Goal: Task Accomplishment & Management: Complete application form

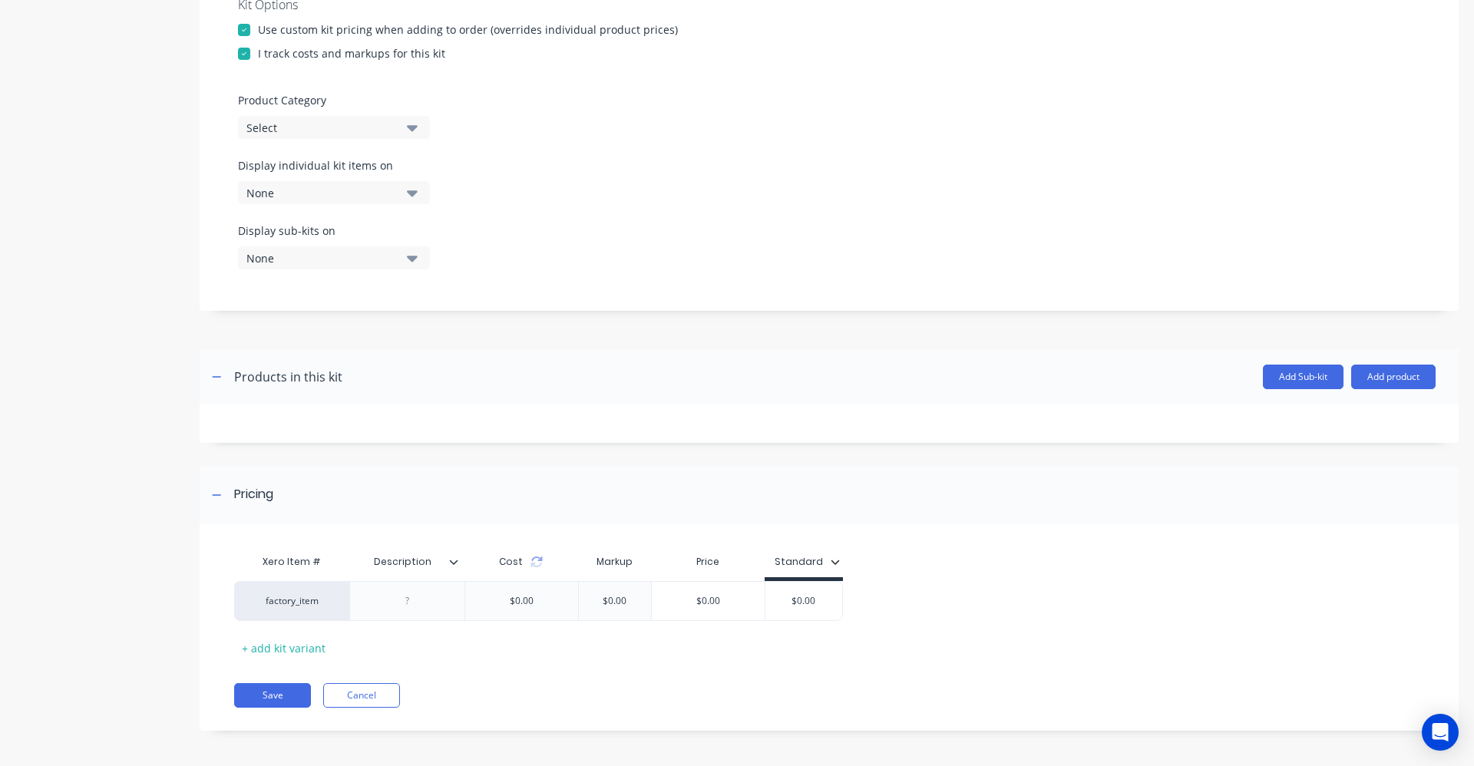
scroll to position [398, 0]
click at [1378, 375] on button "Add product" at bounding box center [1393, 373] width 84 height 25
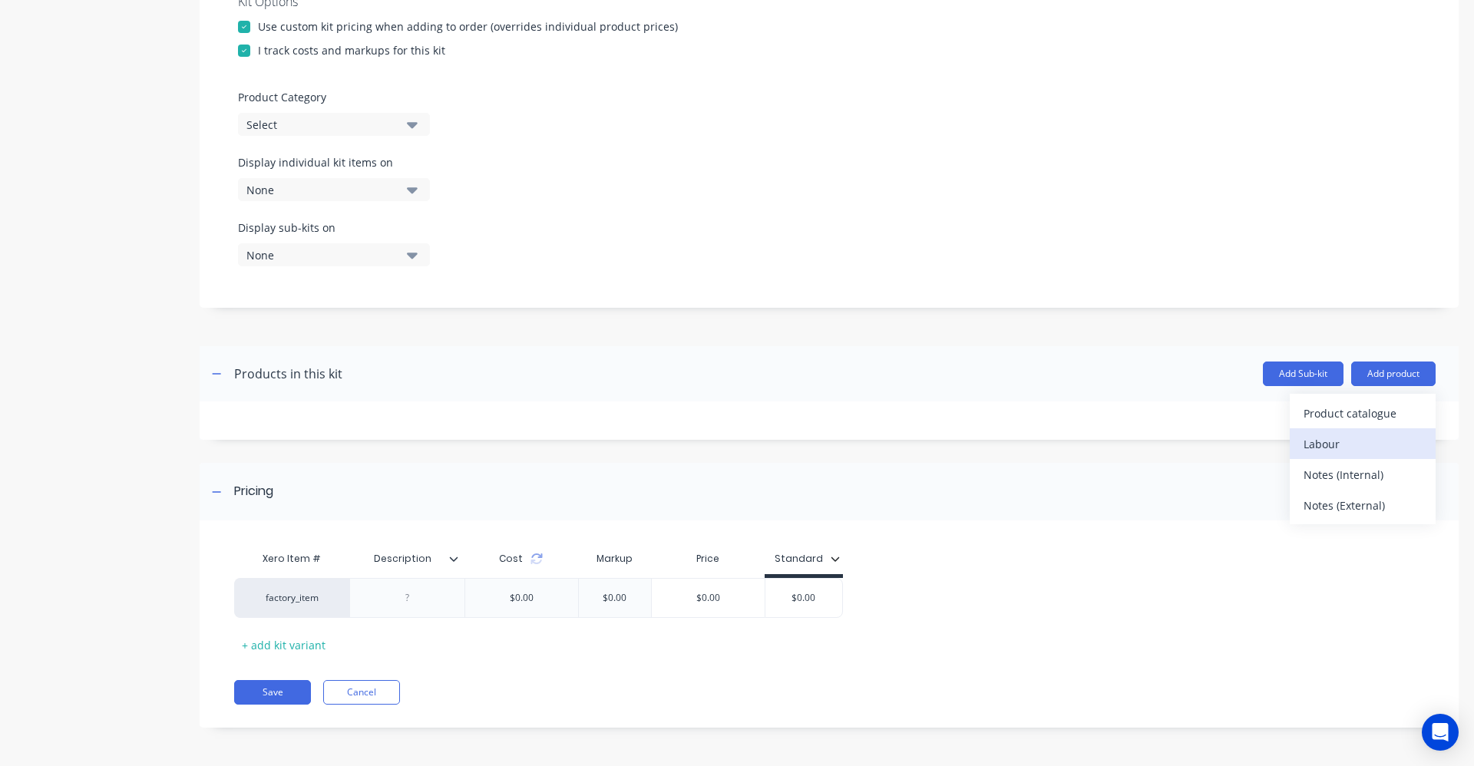
click at [1324, 448] on div "Labour" at bounding box center [1362, 444] width 118 height 22
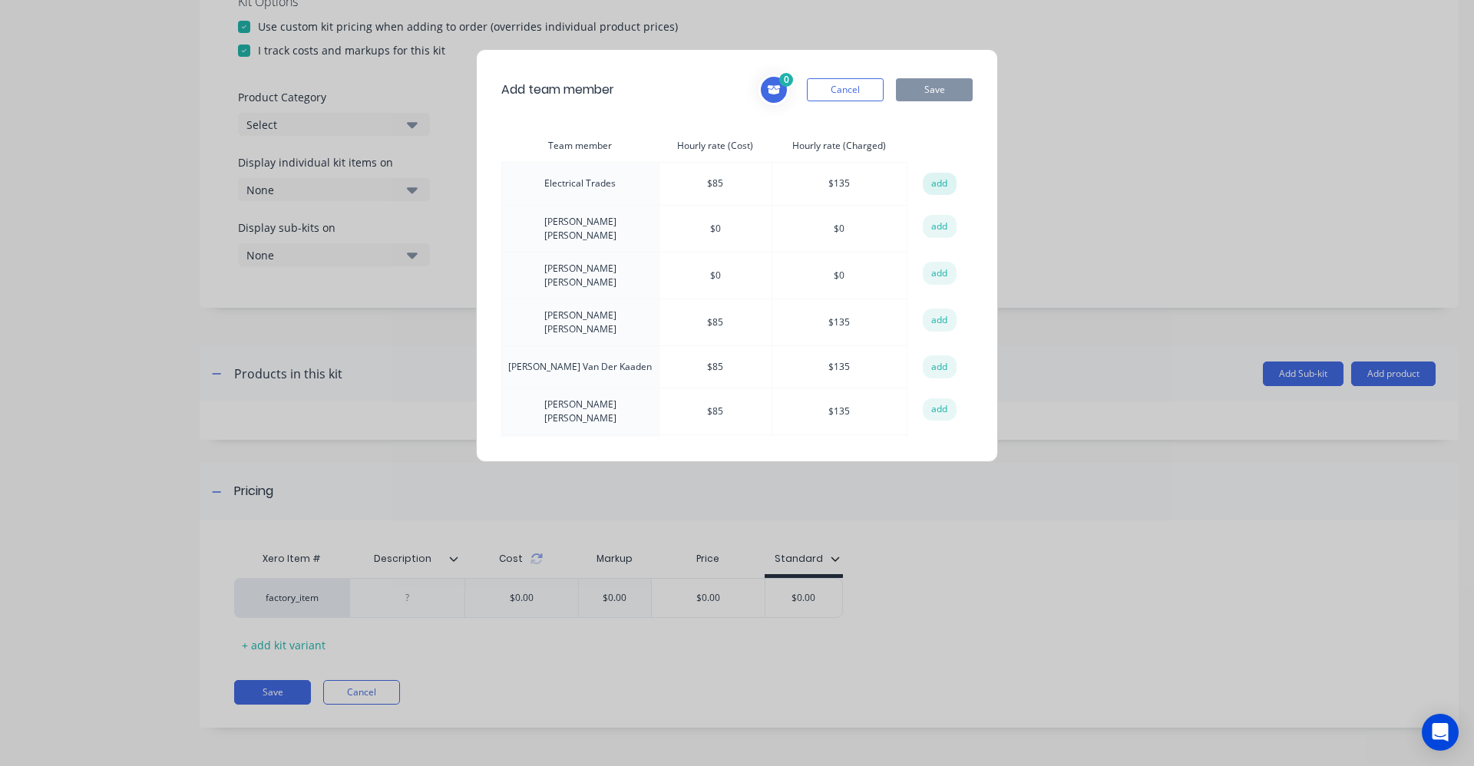
click at [936, 181] on button "add" at bounding box center [940, 184] width 34 height 23
click at [938, 104] on div "1 Electrical Trades Hourly rate (Cost): $ 85 Hourly rate (Charged): $ 135 Cance…" at bounding box center [865, 89] width 214 height 31
click at [939, 87] on button "Save" at bounding box center [934, 89] width 77 height 23
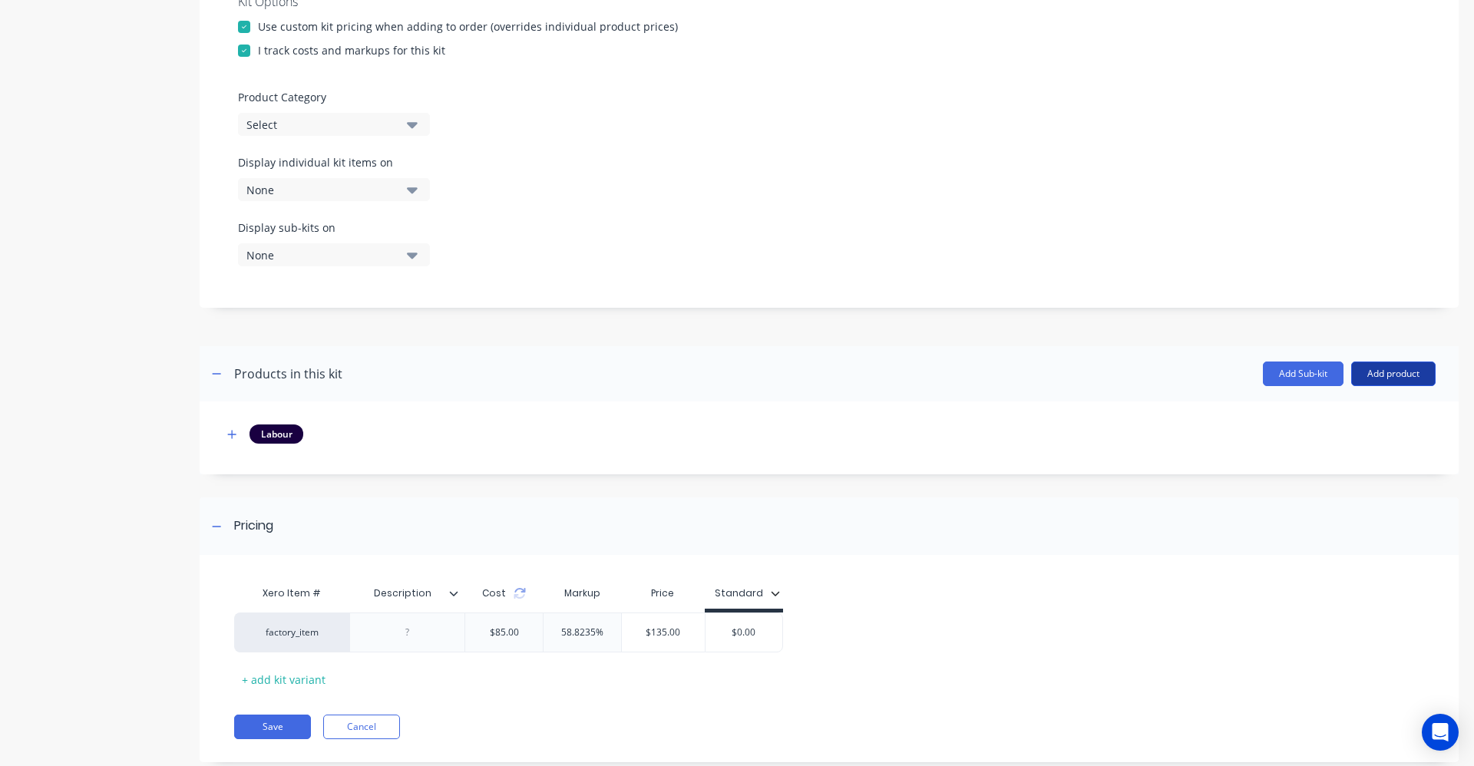
click at [1391, 366] on button "Add product" at bounding box center [1393, 373] width 84 height 25
click at [1349, 423] on div "Product catalogue" at bounding box center [1362, 413] width 118 height 22
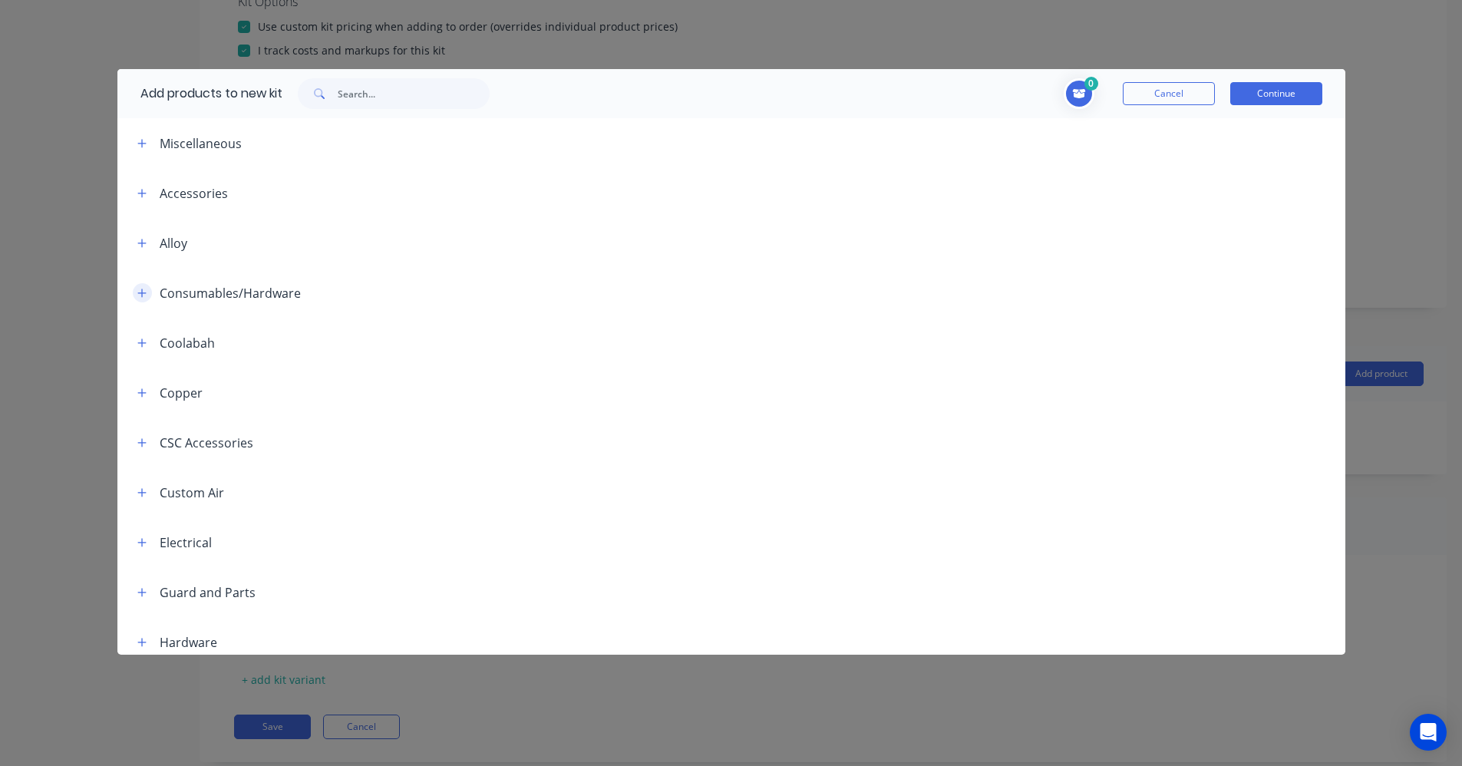
click at [144, 298] on icon "button" at bounding box center [141, 293] width 9 height 11
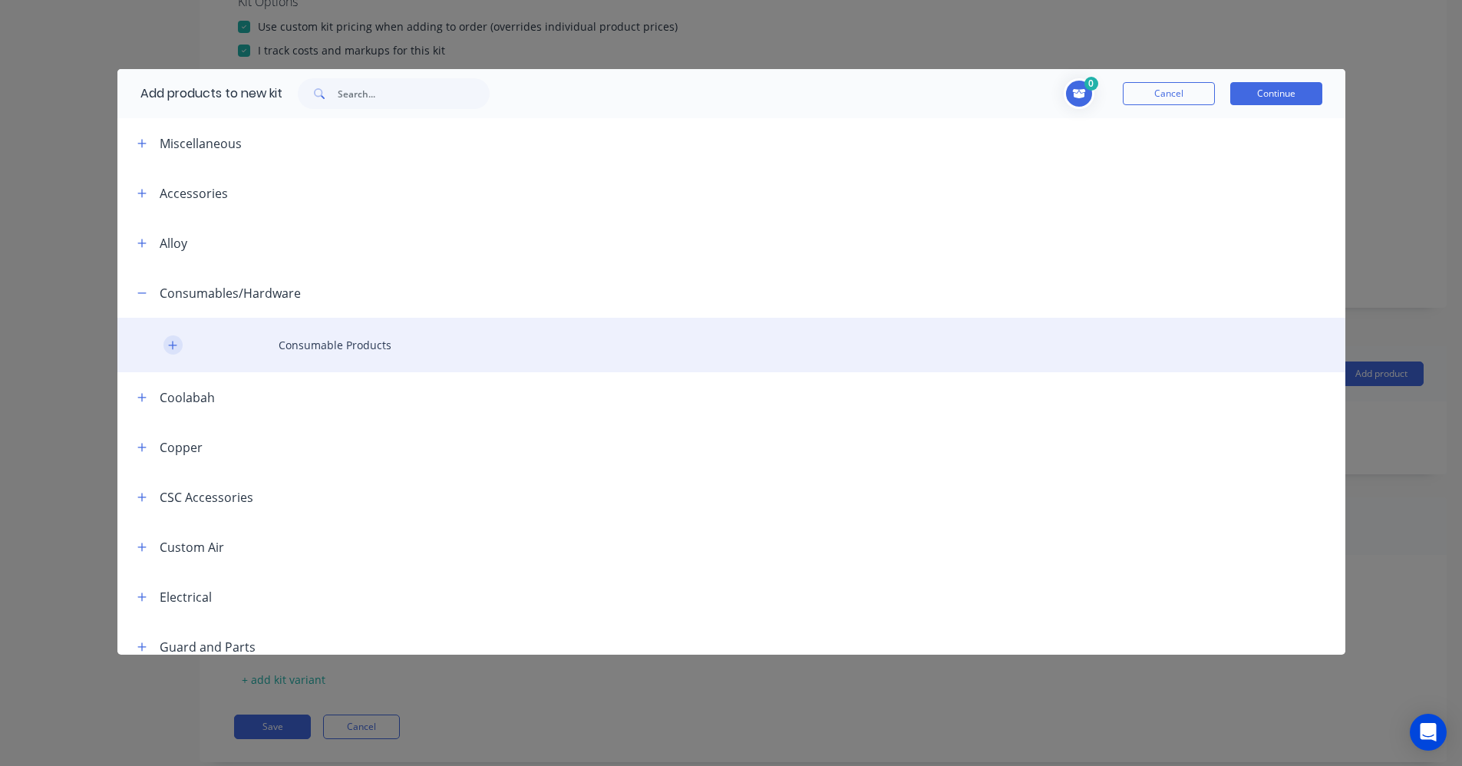
click at [177, 344] on icon "button" at bounding box center [172, 345] width 9 height 11
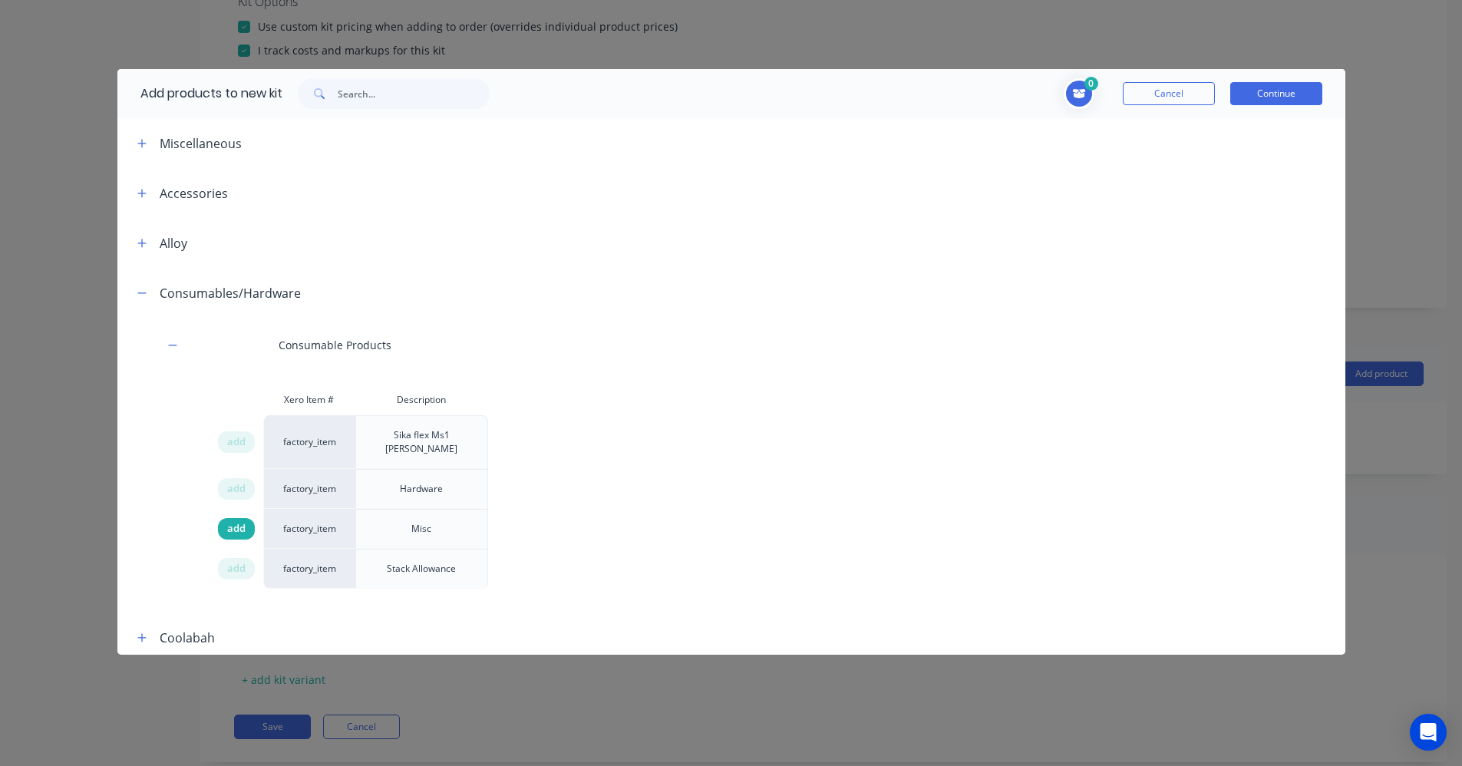
click at [239, 521] on span "add" at bounding box center [236, 528] width 18 height 15
click at [1309, 101] on button "Continue" at bounding box center [1276, 93] width 92 height 23
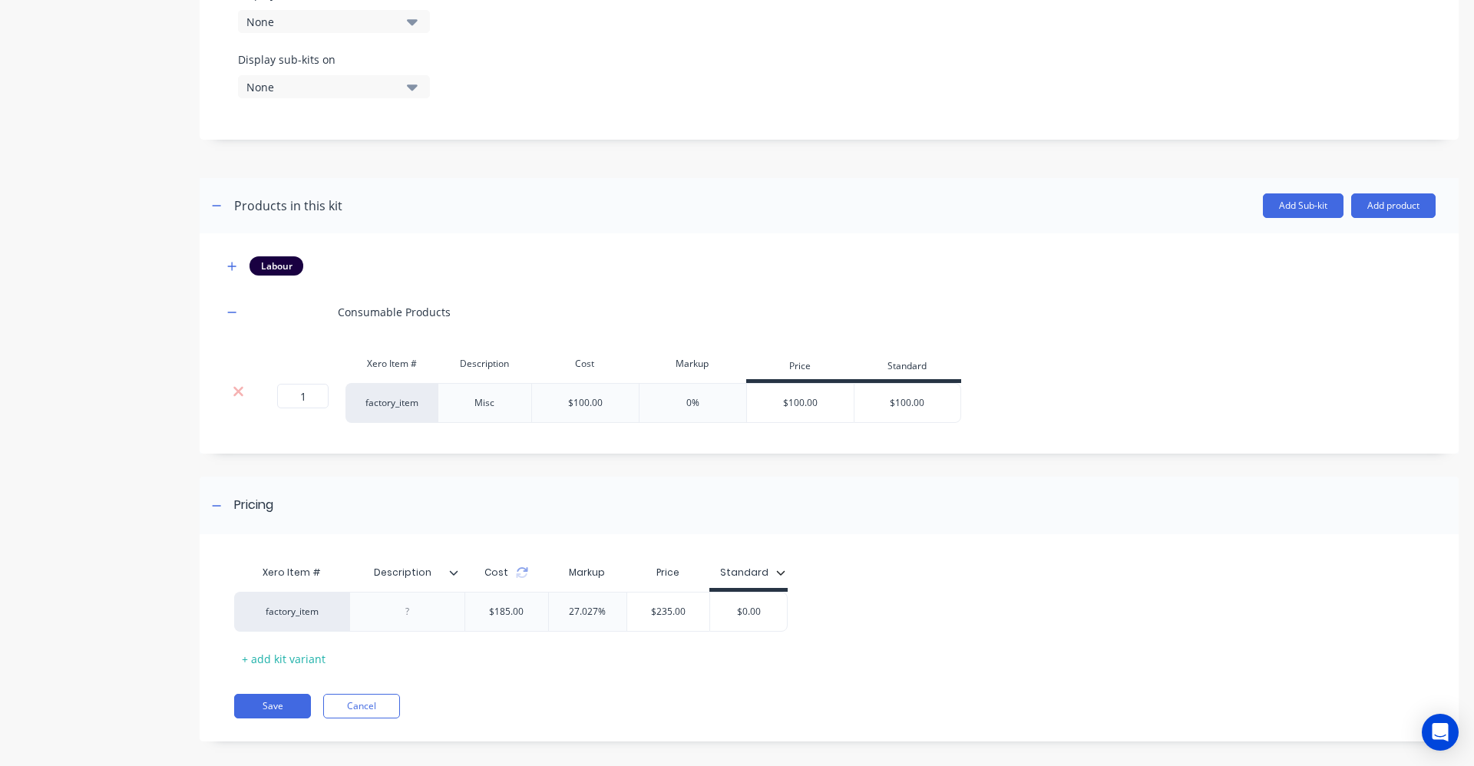
scroll to position [580, 0]
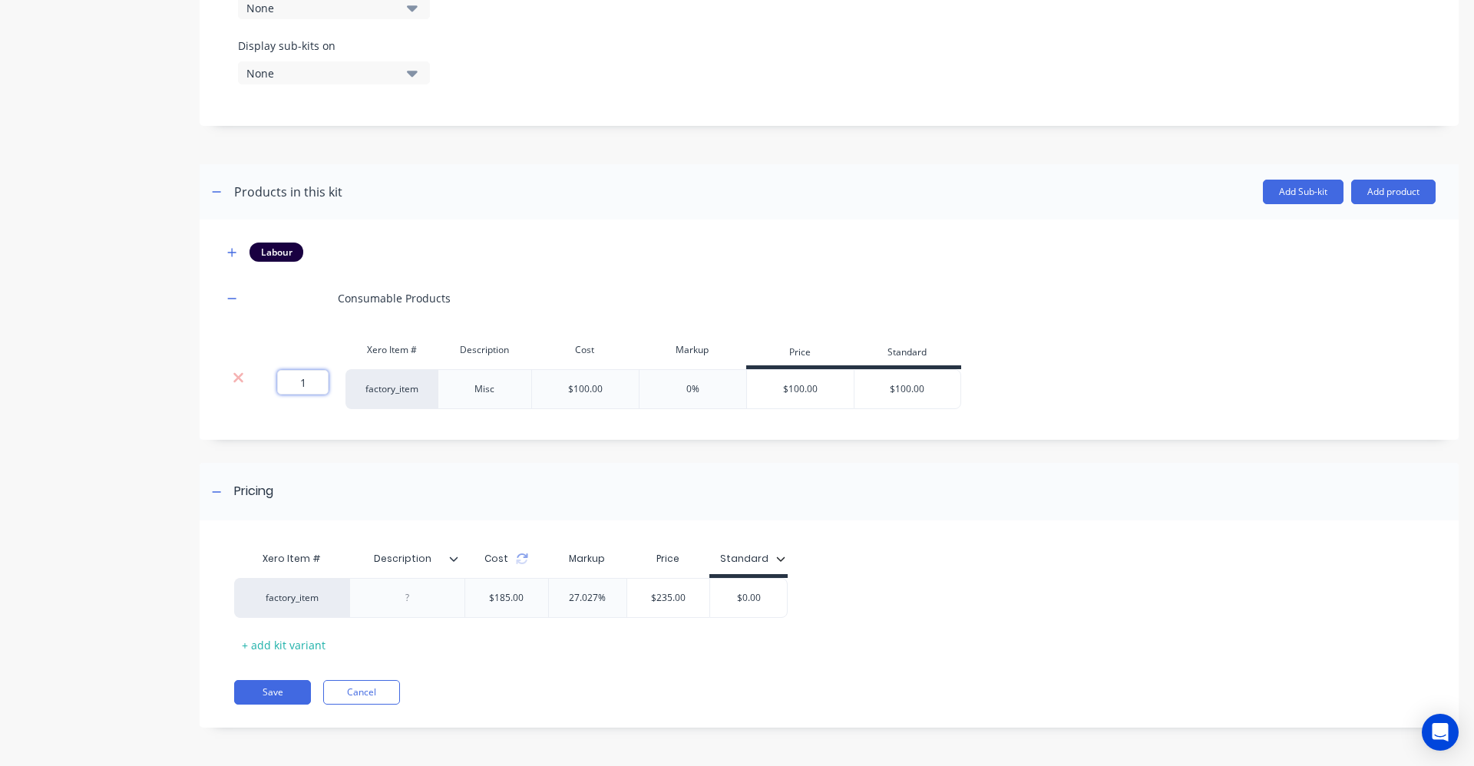
click at [313, 385] on input "1" at bounding box center [302, 382] width 51 height 25
type input "20"
drag, startPoint x: 582, startPoint y: 299, endPoint x: 668, endPoint y: 295, distance: 86.8
click at [585, 299] on div "Consumable Products" at bounding box center [829, 298] width 1213 height 42
click at [236, 252] on icon "button" at bounding box center [231, 252] width 9 height 11
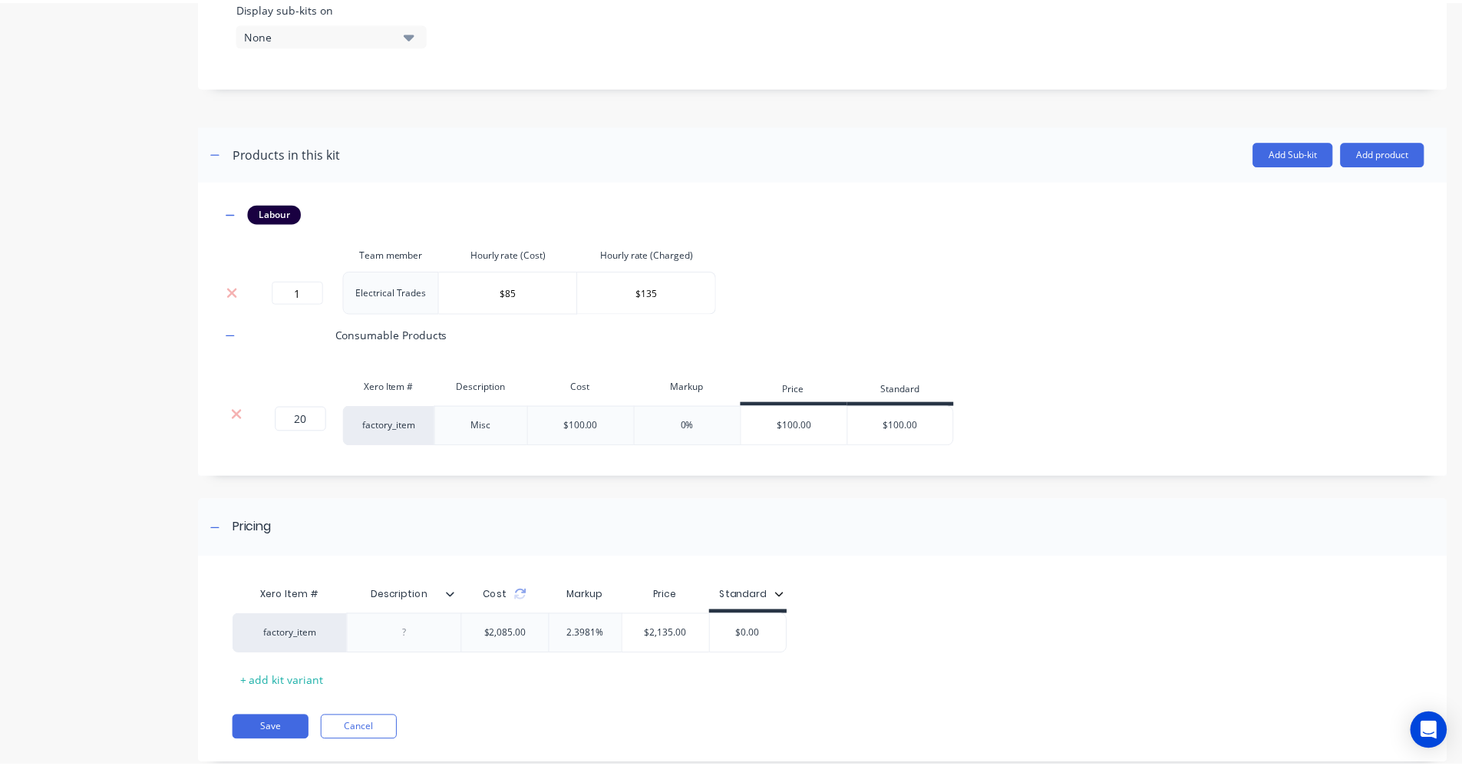
scroll to position [655, 0]
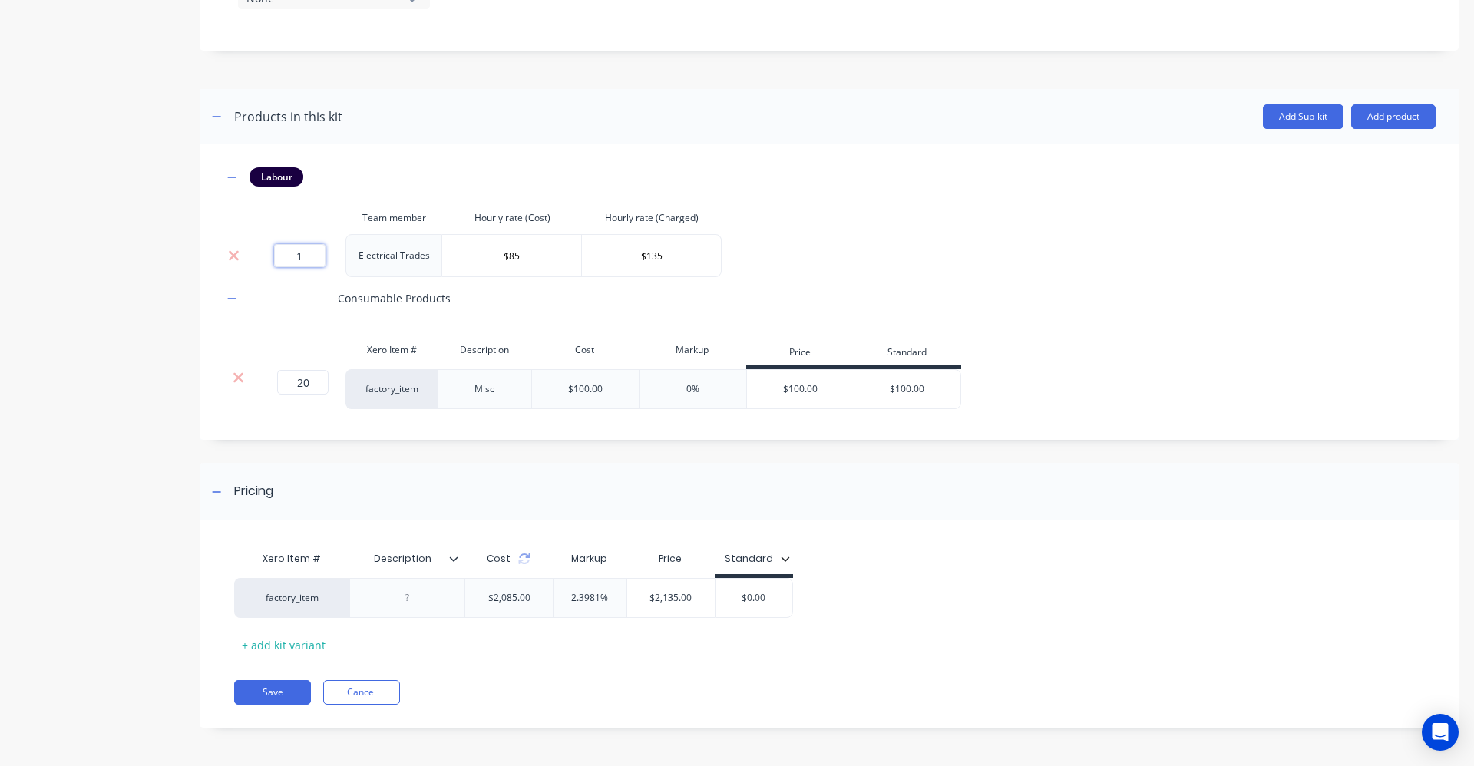
click at [312, 255] on input "1" at bounding box center [299, 255] width 51 height 23
click at [312, 256] on input "1" at bounding box center [299, 255] width 51 height 23
click at [378, 167] on div "Labour" at bounding box center [829, 176] width 1213 height 19
click at [315, 255] on input "30" at bounding box center [299, 255] width 51 height 23
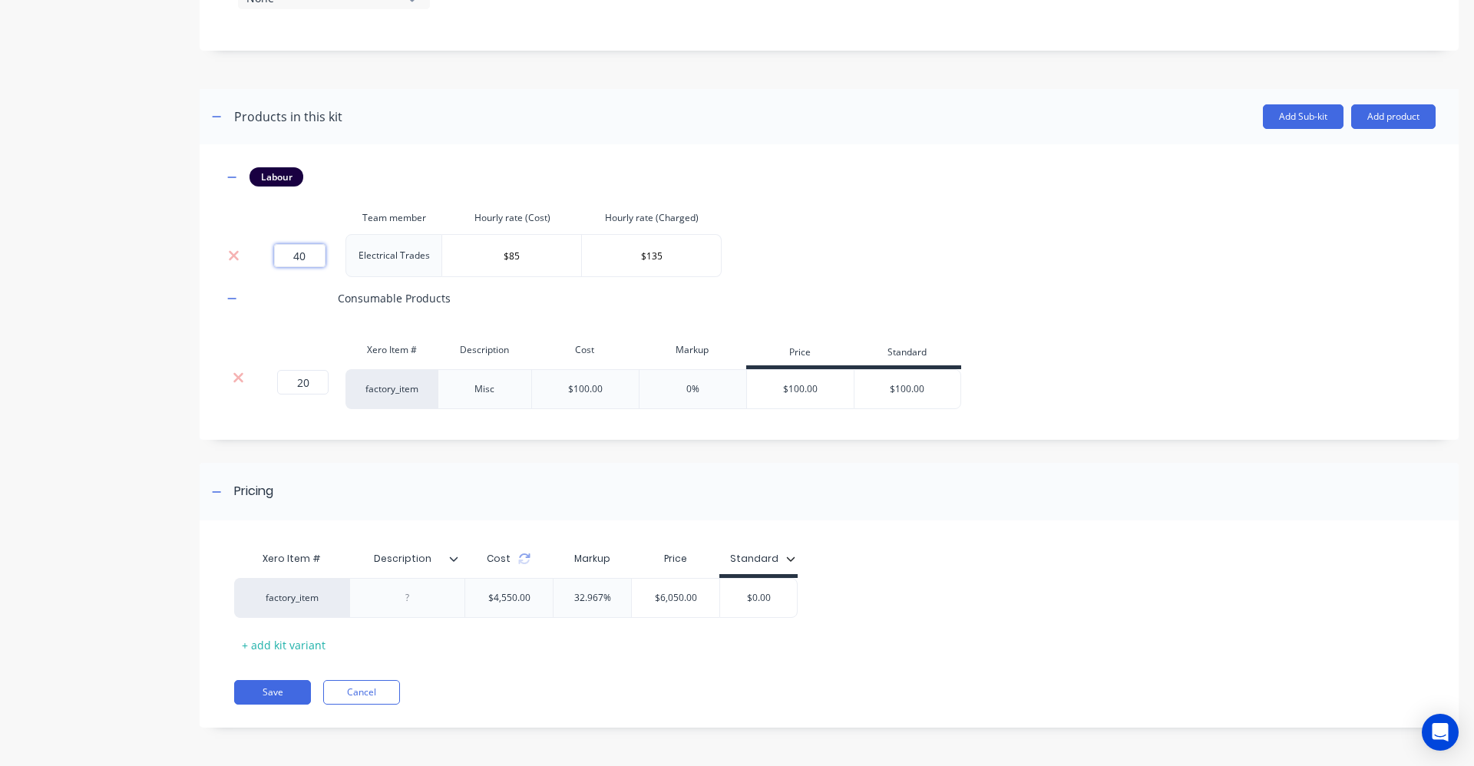
type input "40"
click at [414, 157] on div "Labour Team member Hourly rate (Cost) Hourly rate (Charged) 40 Electrical Trade…" at bounding box center [829, 291] width 1259 height 295
click at [780, 591] on input "$0.00" at bounding box center [758, 598] width 77 height 14
click at [779, 591] on input "$0.00" at bounding box center [758, 598] width 77 height 14
type input "$7920"
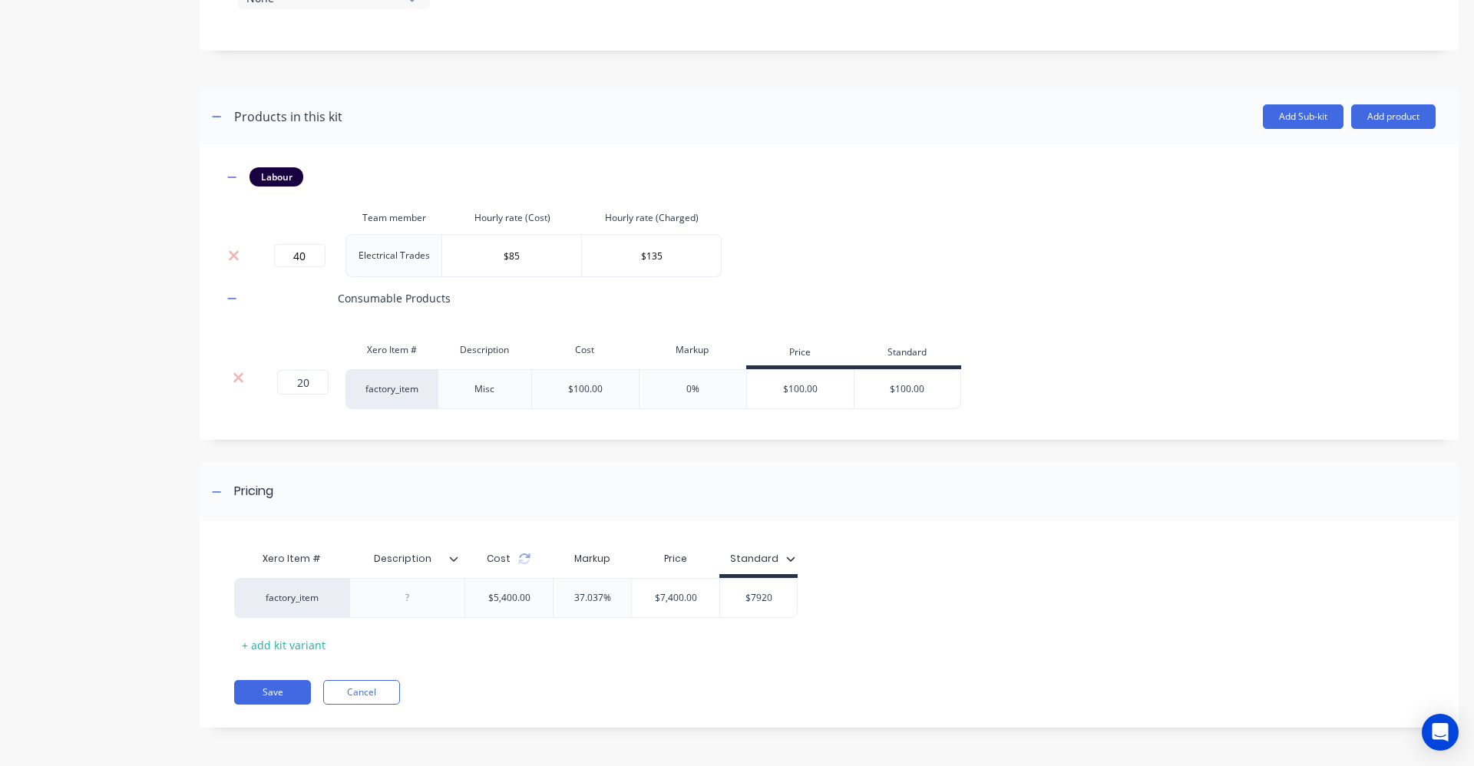
click at [902, 551] on div "Xero Item # Description Cost Markup Price Standard factory_item $5,400.00 37.03…" at bounding box center [822, 600] width 1177 height 114
click at [288, 693] on button "Save" at bounding box center [272, 692] width 77 height 25
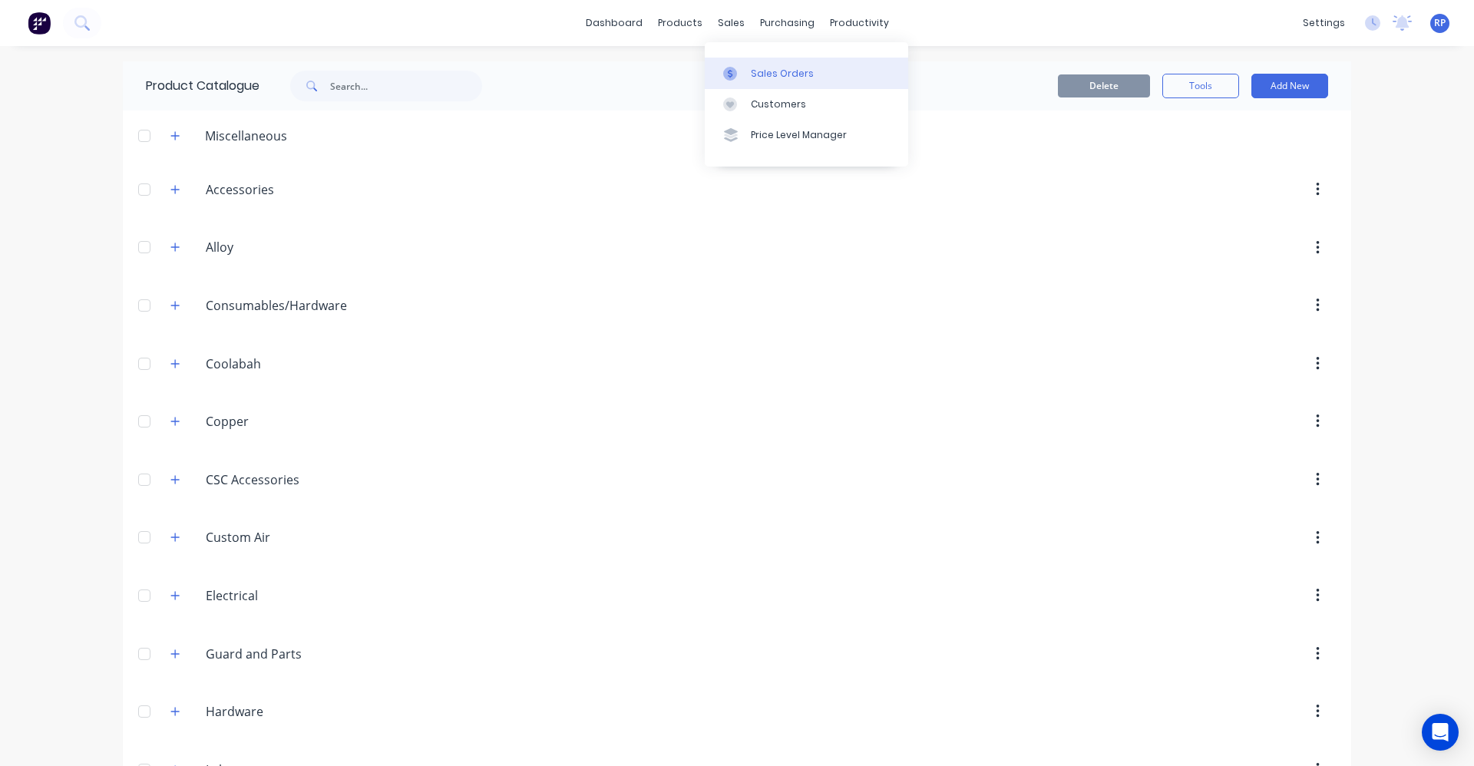
click at [792, 73] on div "Sales Orders" at bounding box center [782, 74] width 63 height 14
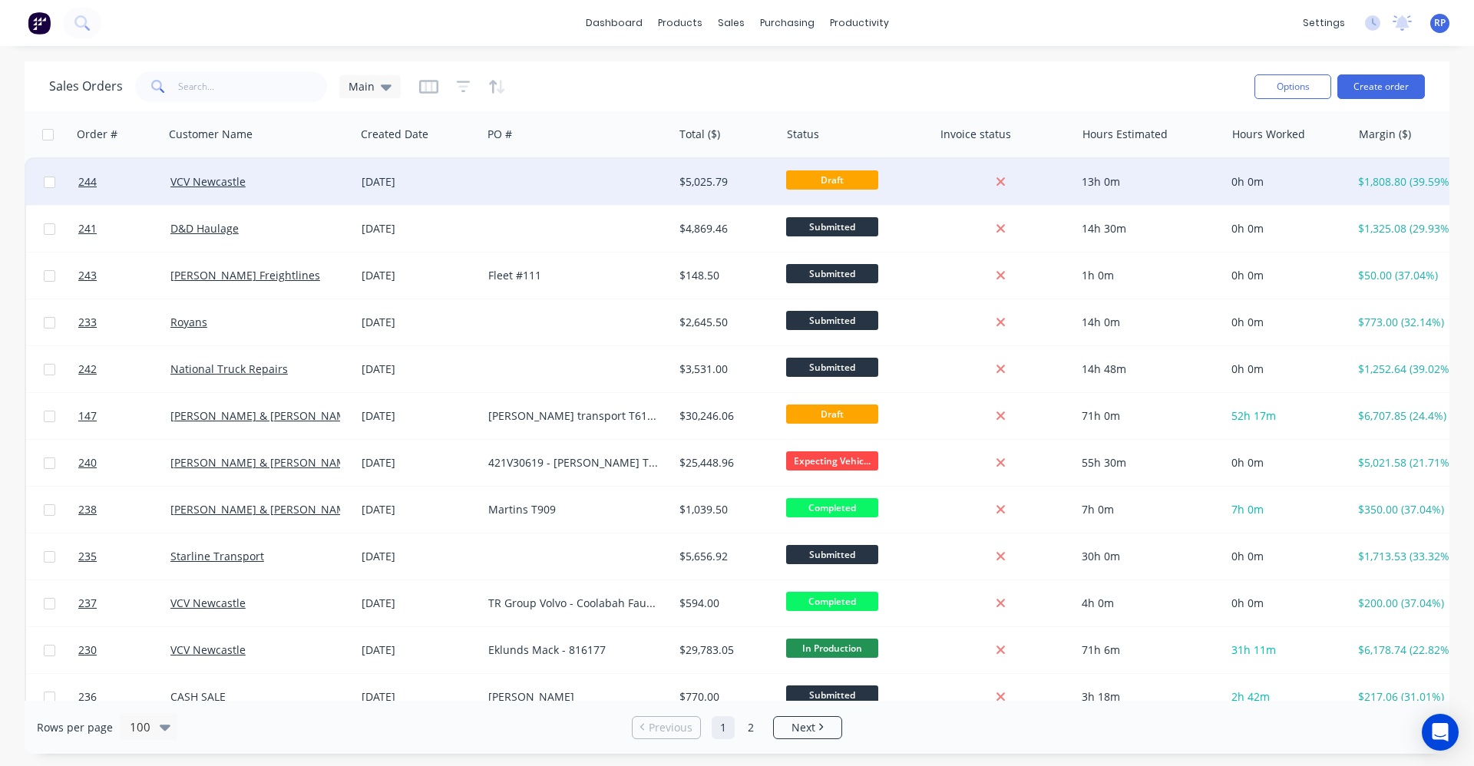
click at [491, 185] on div at bounding box center [577, 182] width 191 height 46
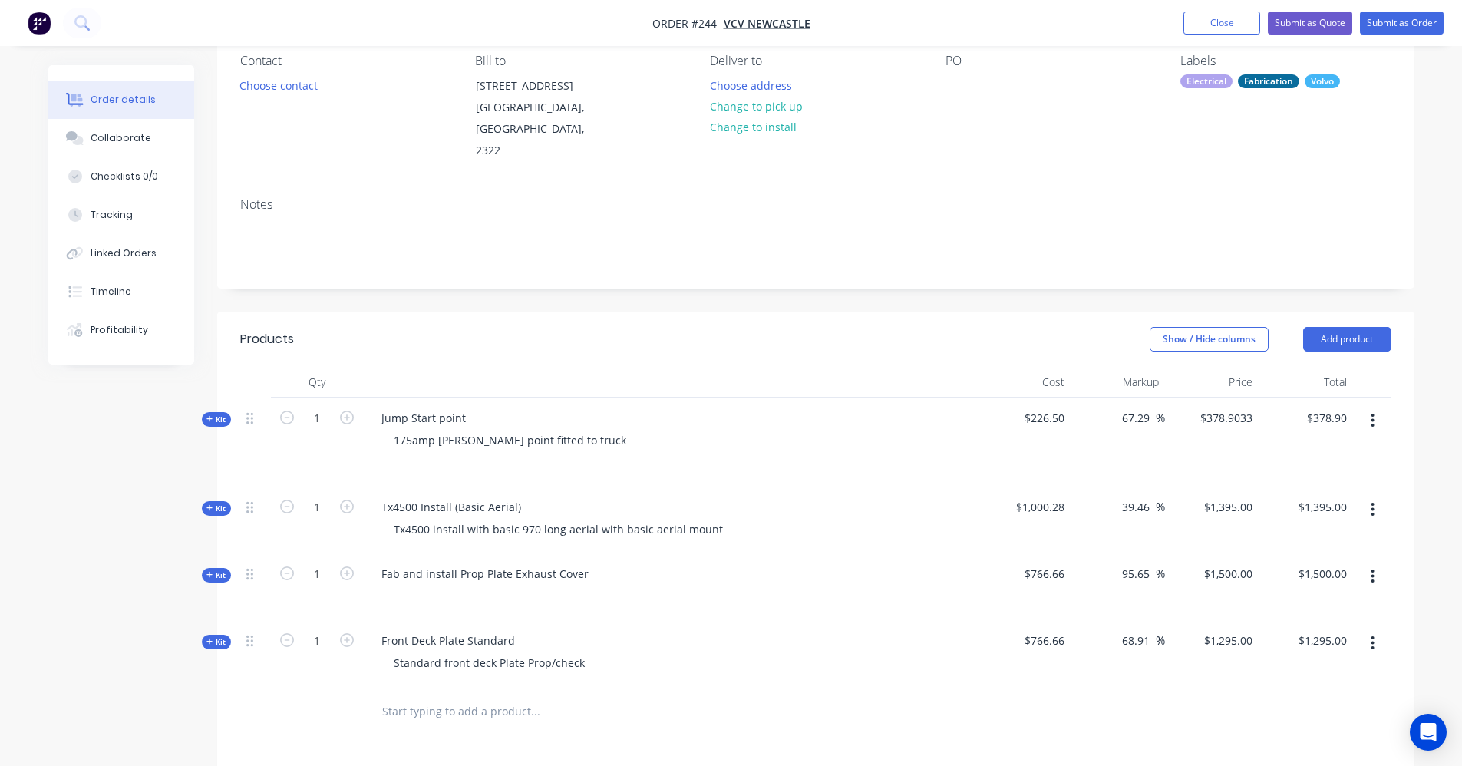
scroll to position [153, 0]
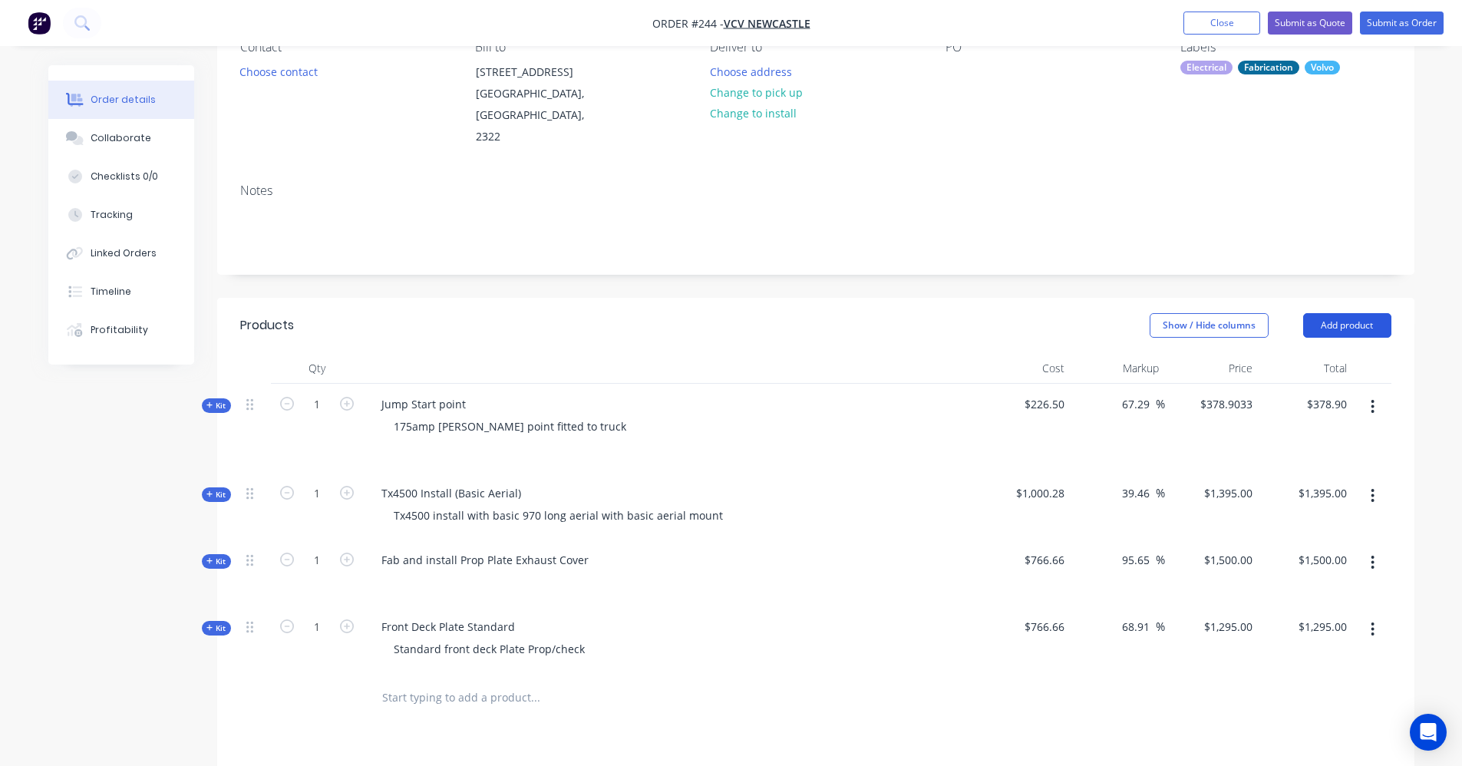
click at [1373, 313] on button "Add product" at bounding box center [1347, 325] width 88 height 25
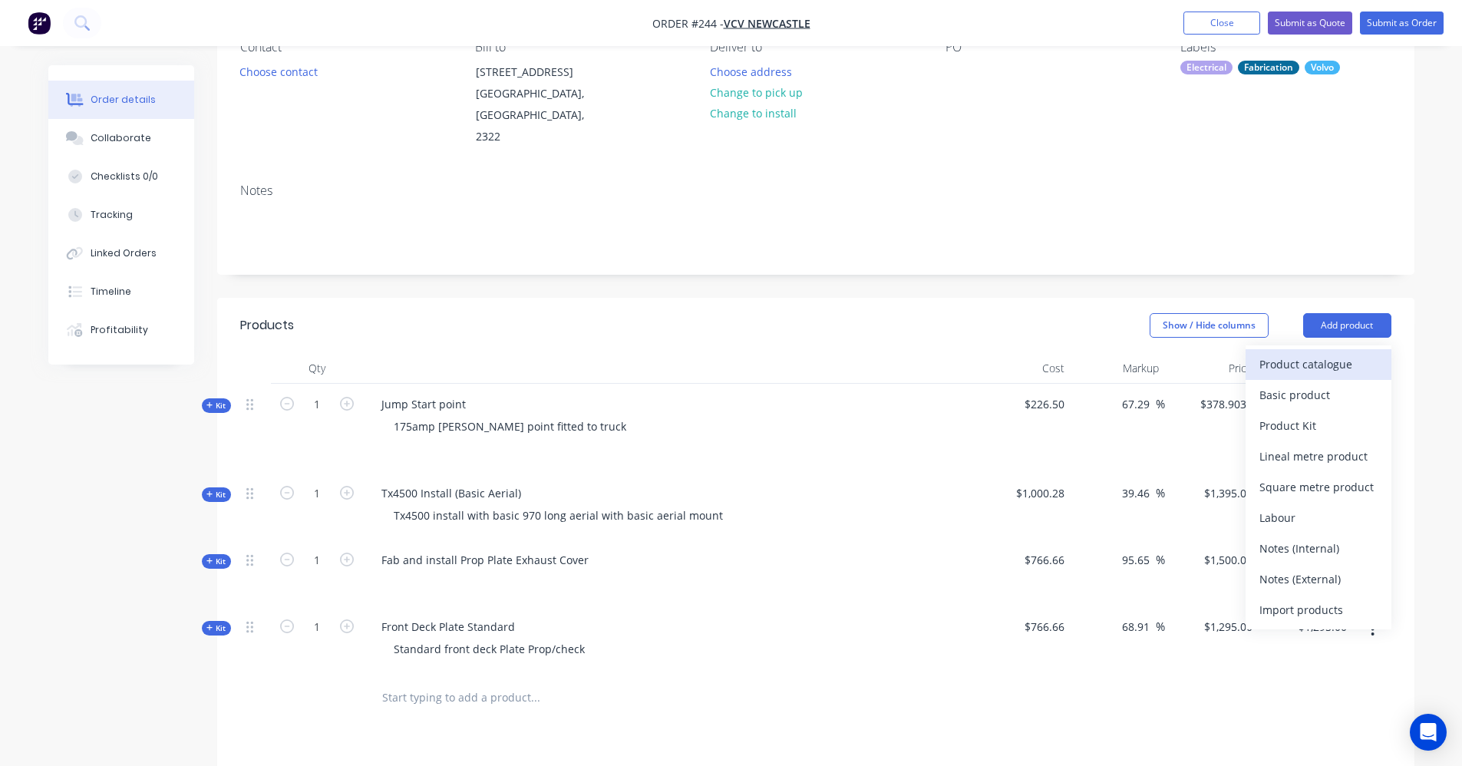
click at [1345, 354] on div "Product catalogue" at bounding box center [1318, 364] width 118 height 22
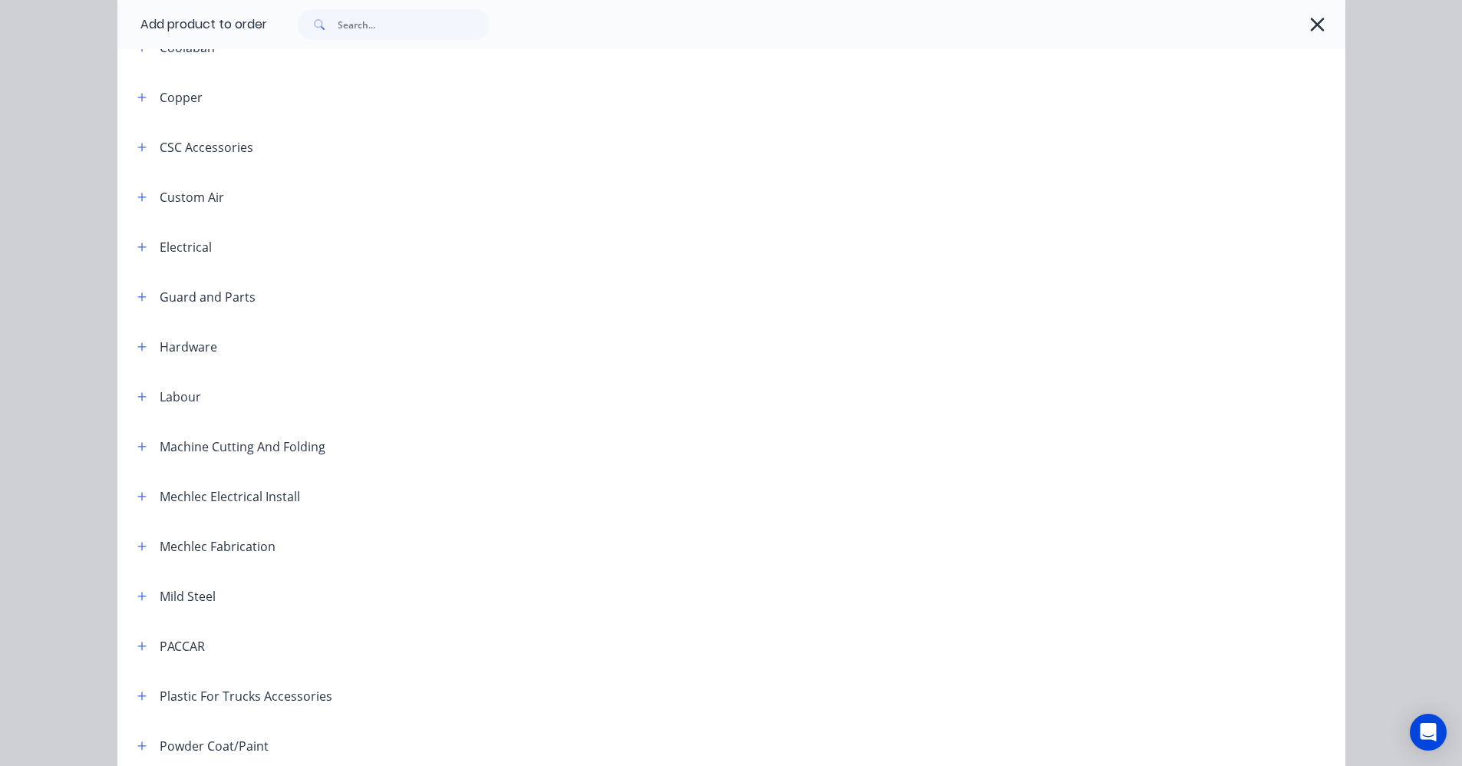
scroll to position [307, 0]
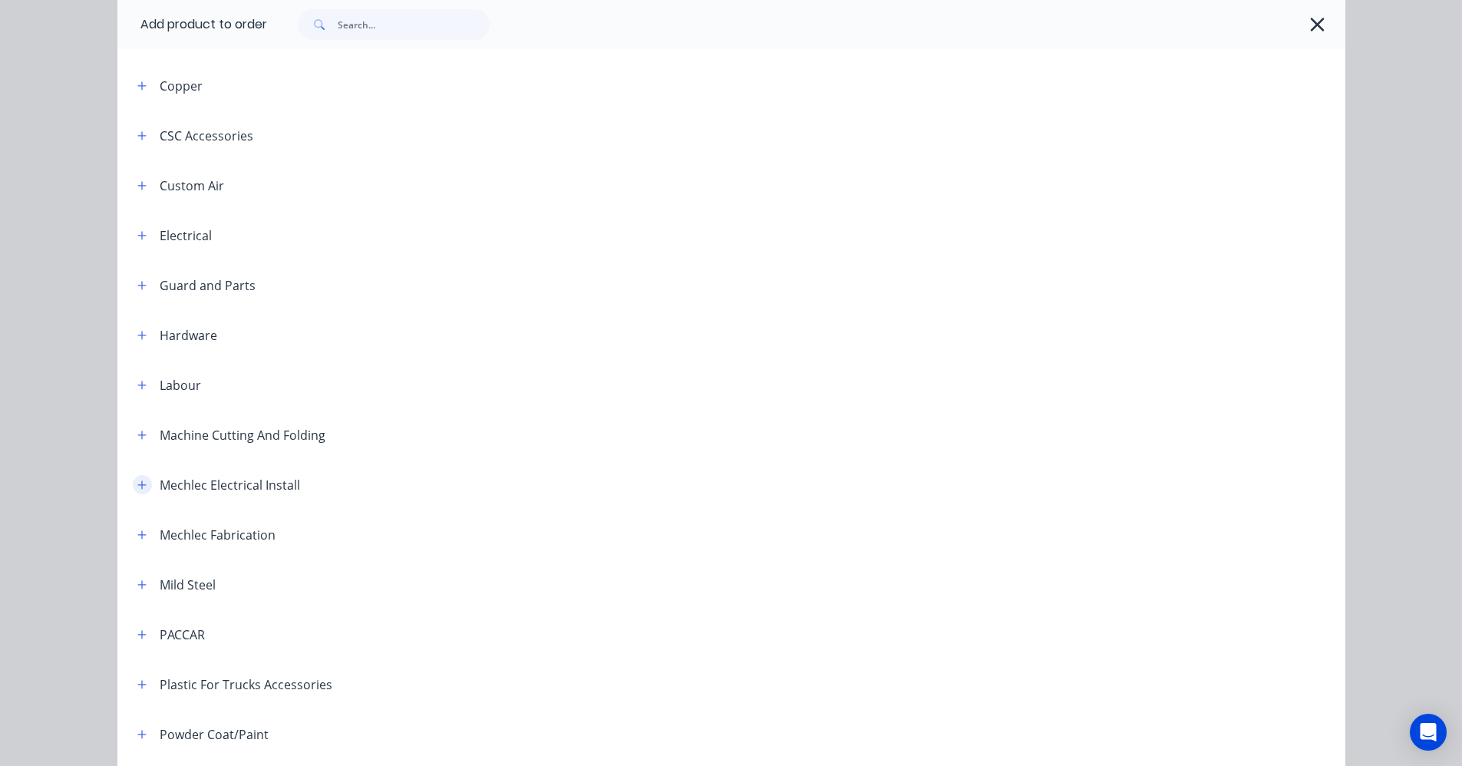
click at [137, 487] on icon "button" at bounding box center [141, 484] width 8 height 8
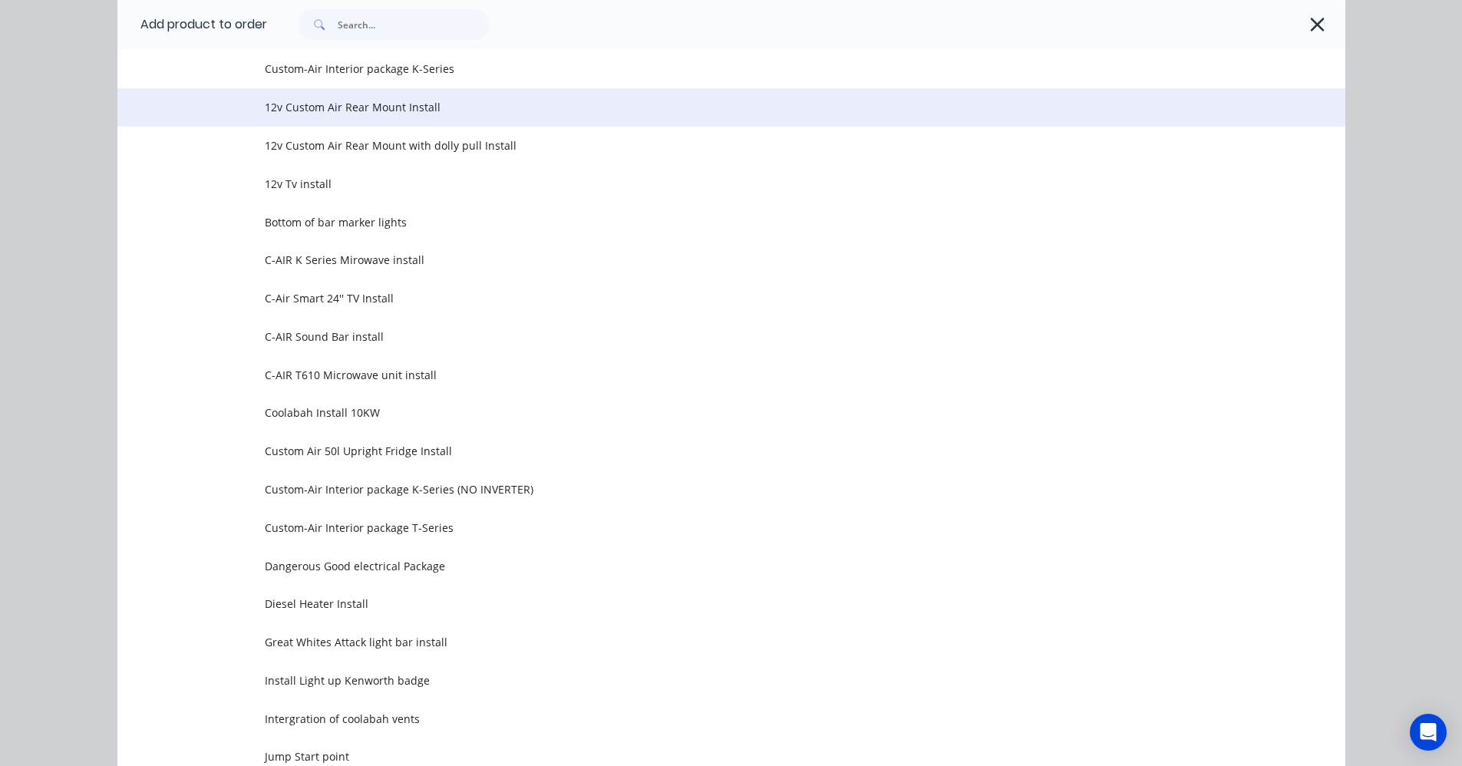
scroll to position [767, 0]
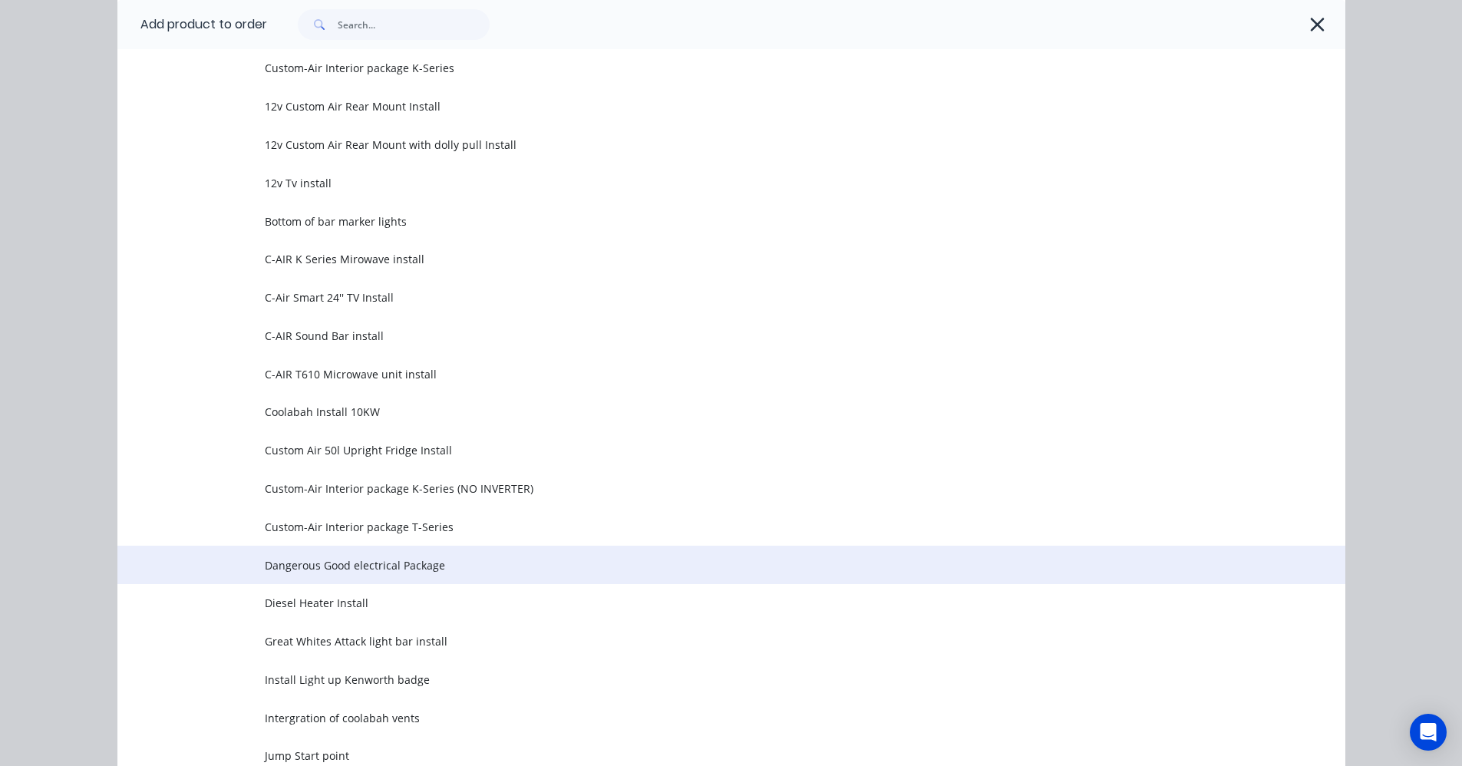
click at [344, 561] on span "Dangerous Good electrical Package" at bounding box center [697, 565] width 864 height 16
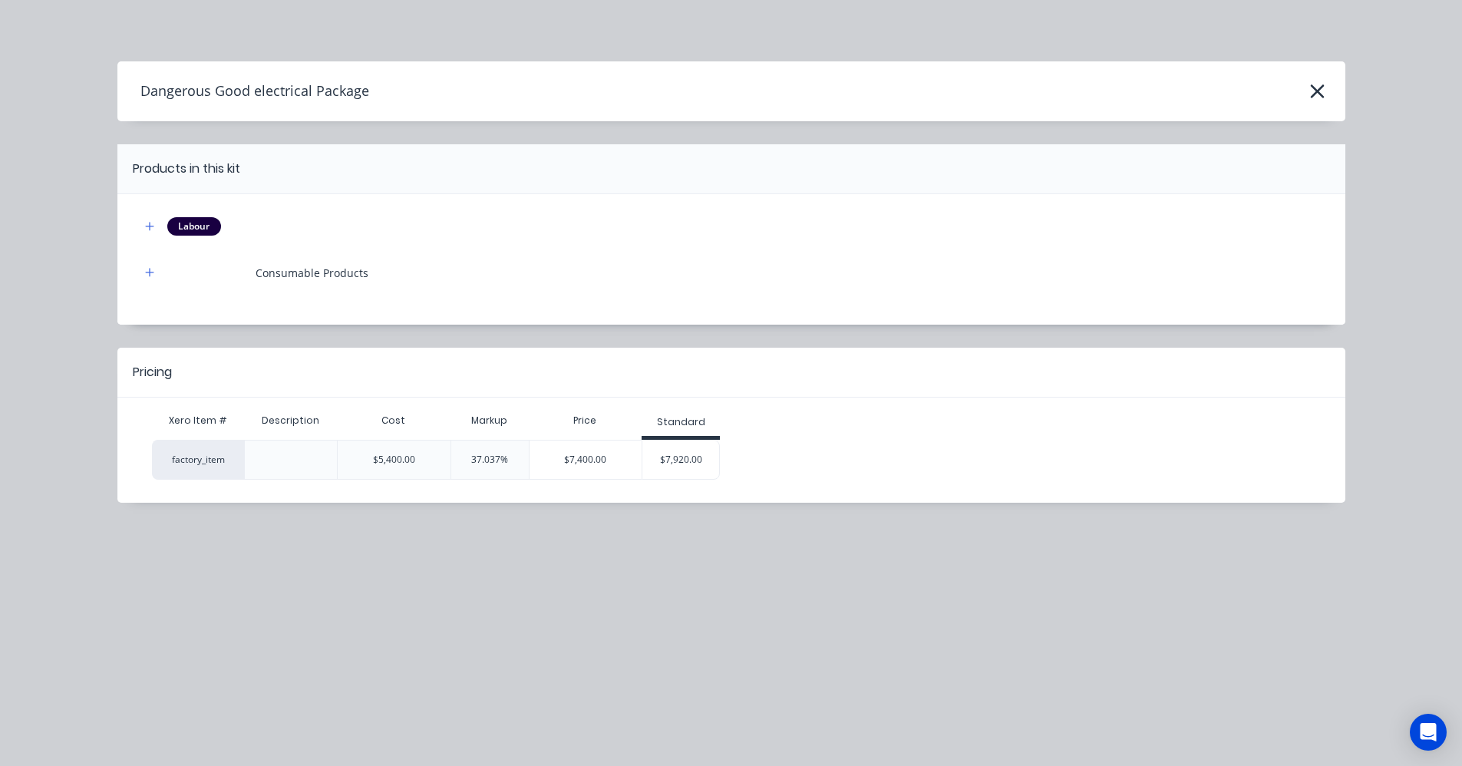
click at [666, 462] on div "$7,920.00" at bounding box center [680, 460] width 77 height 38
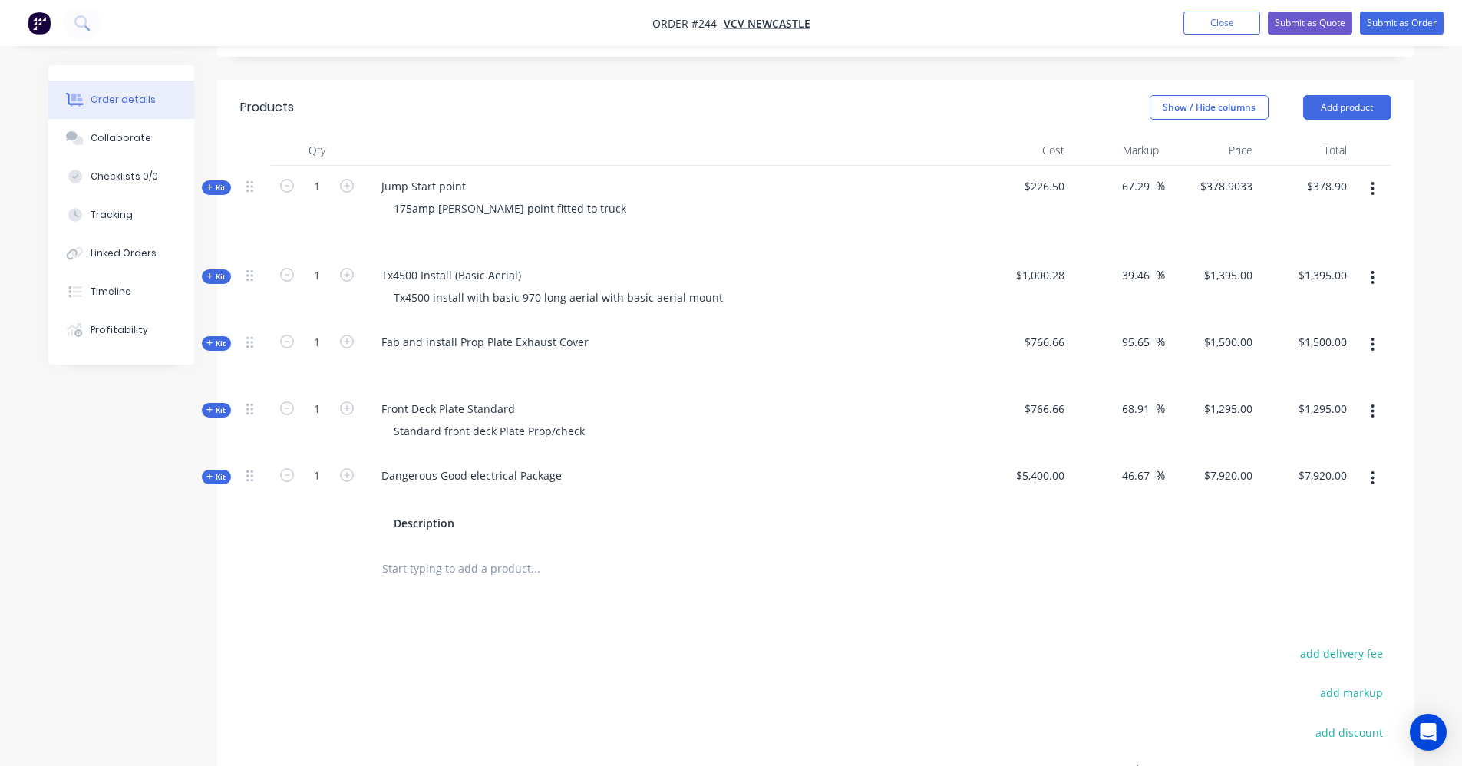
scroll to position [460, 0]
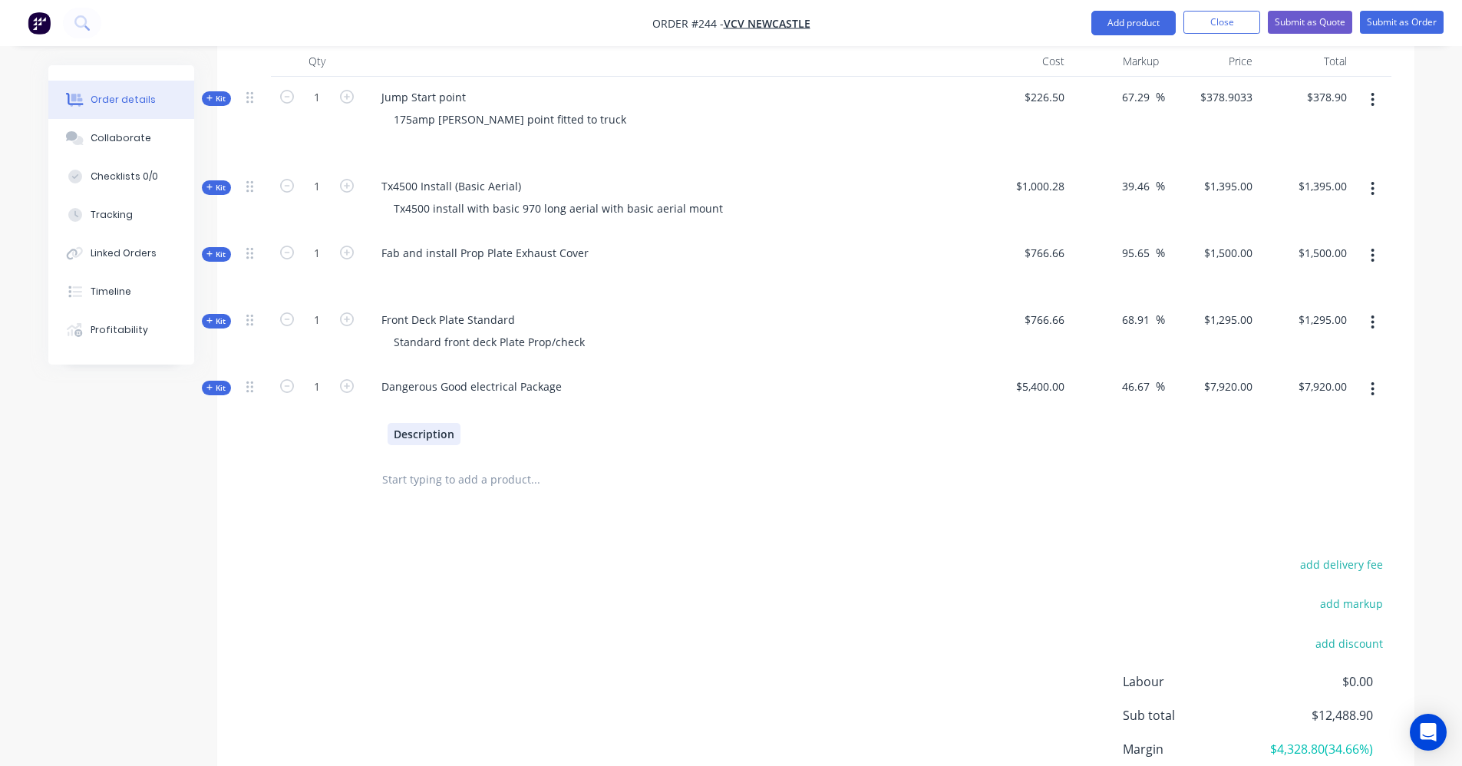
click at [460, 423] on div "Description" at bounding box center [670, 434] width 565 height 22
click at [484, 423] on div at bounding box center [478, 434] width 23 height 22
click at [462, 423] on div "Description" at bounding box center [670, 434] width 565 height 22
click at [480, 423] on div at bounding box center [478, 434] width 23 height 22
paste div
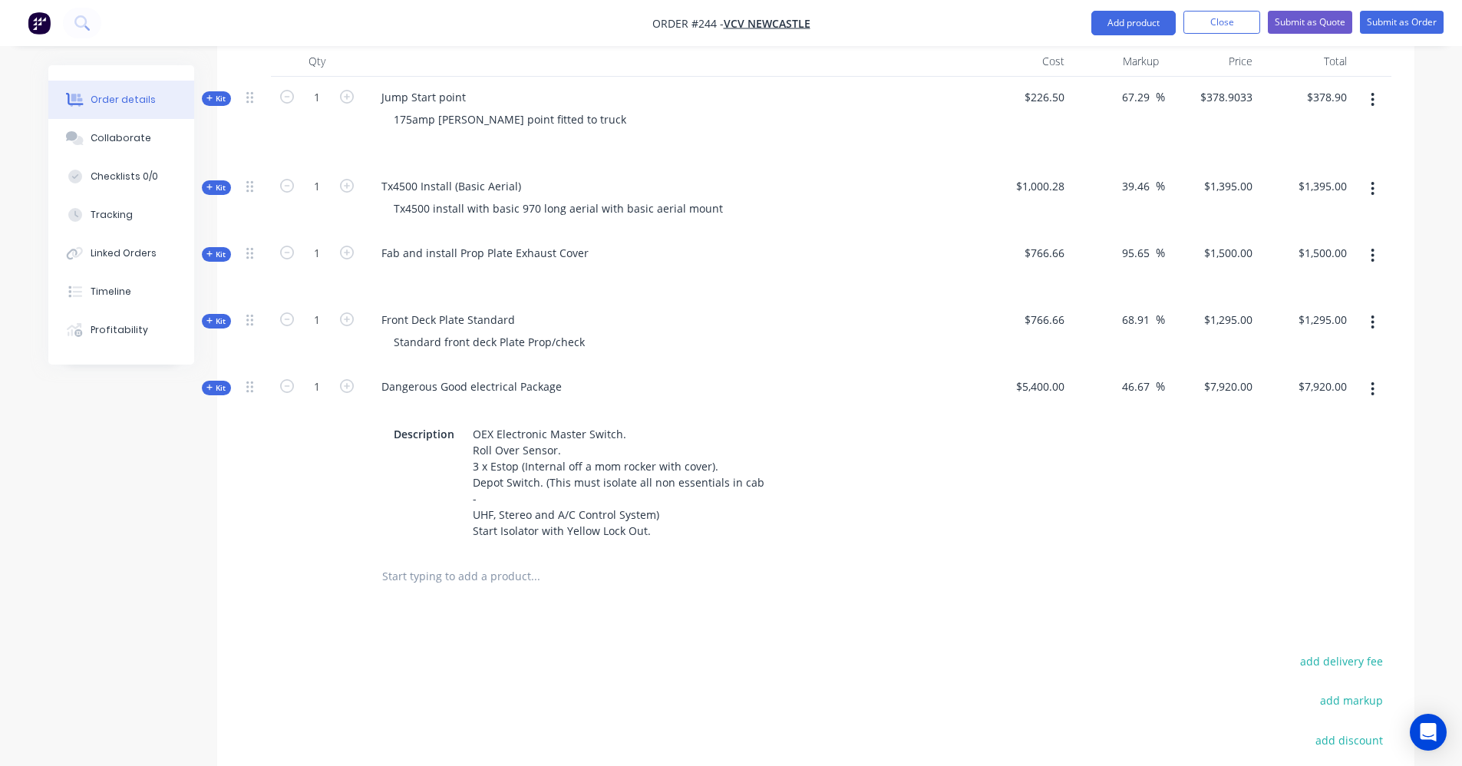
click at [696, 564] on div "Products Show / Hide columns Add product Qty Cost Markup Price Total Kit 1 Jump…" at bounding box center [815, 480] width 1197 height 979
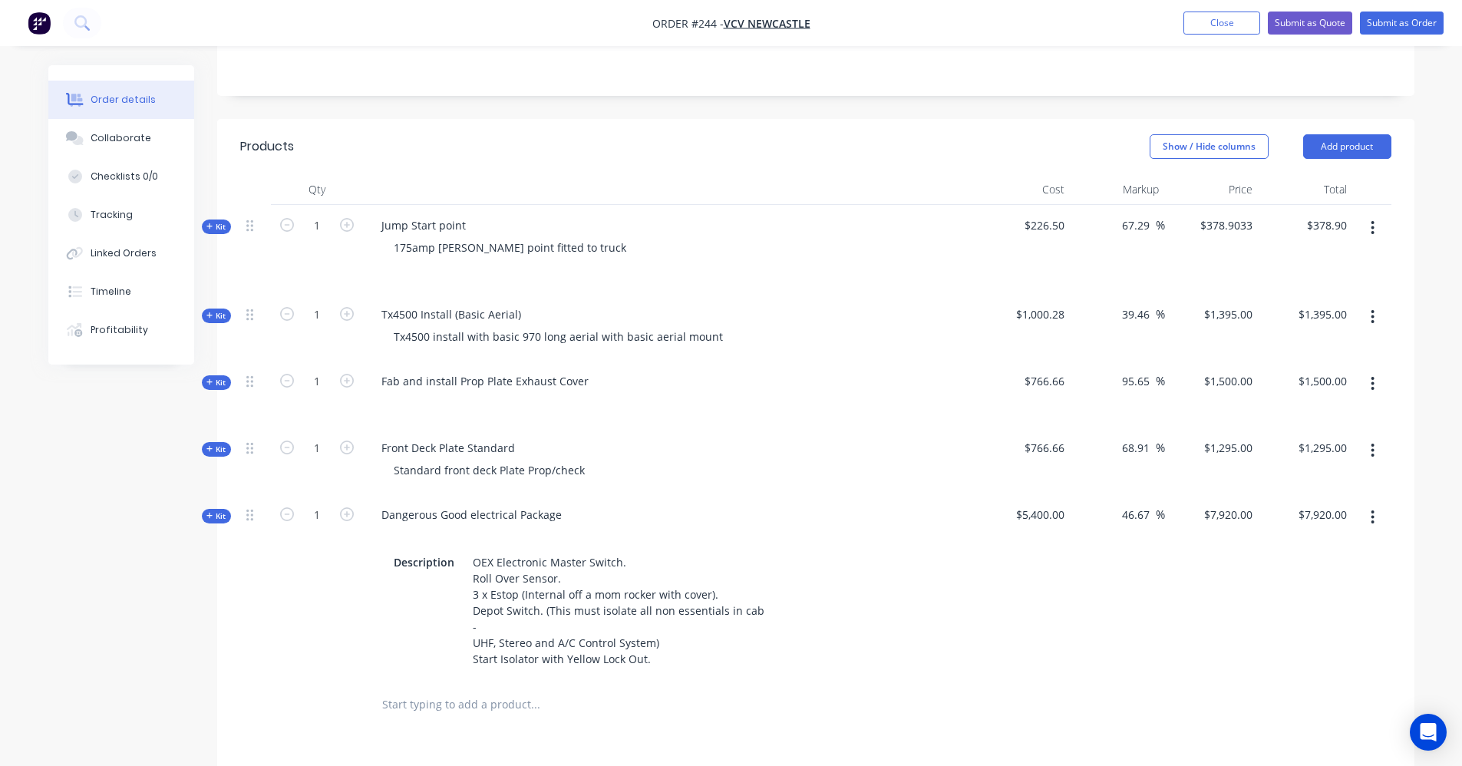
scroll to position [266, 0]
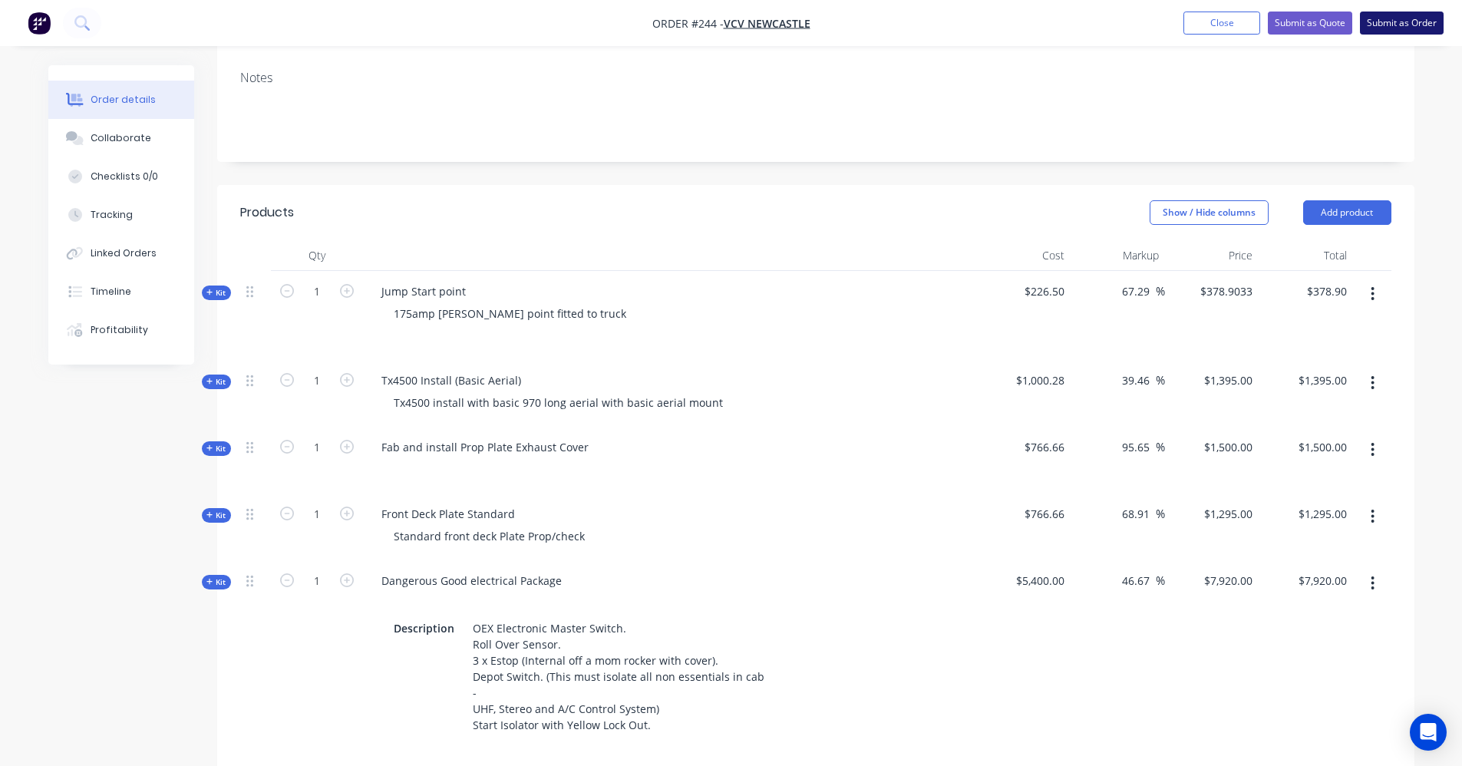
click at [1398, 25] on button "Submit as Order" at bounding box center [1402, 23] width 84 height 23
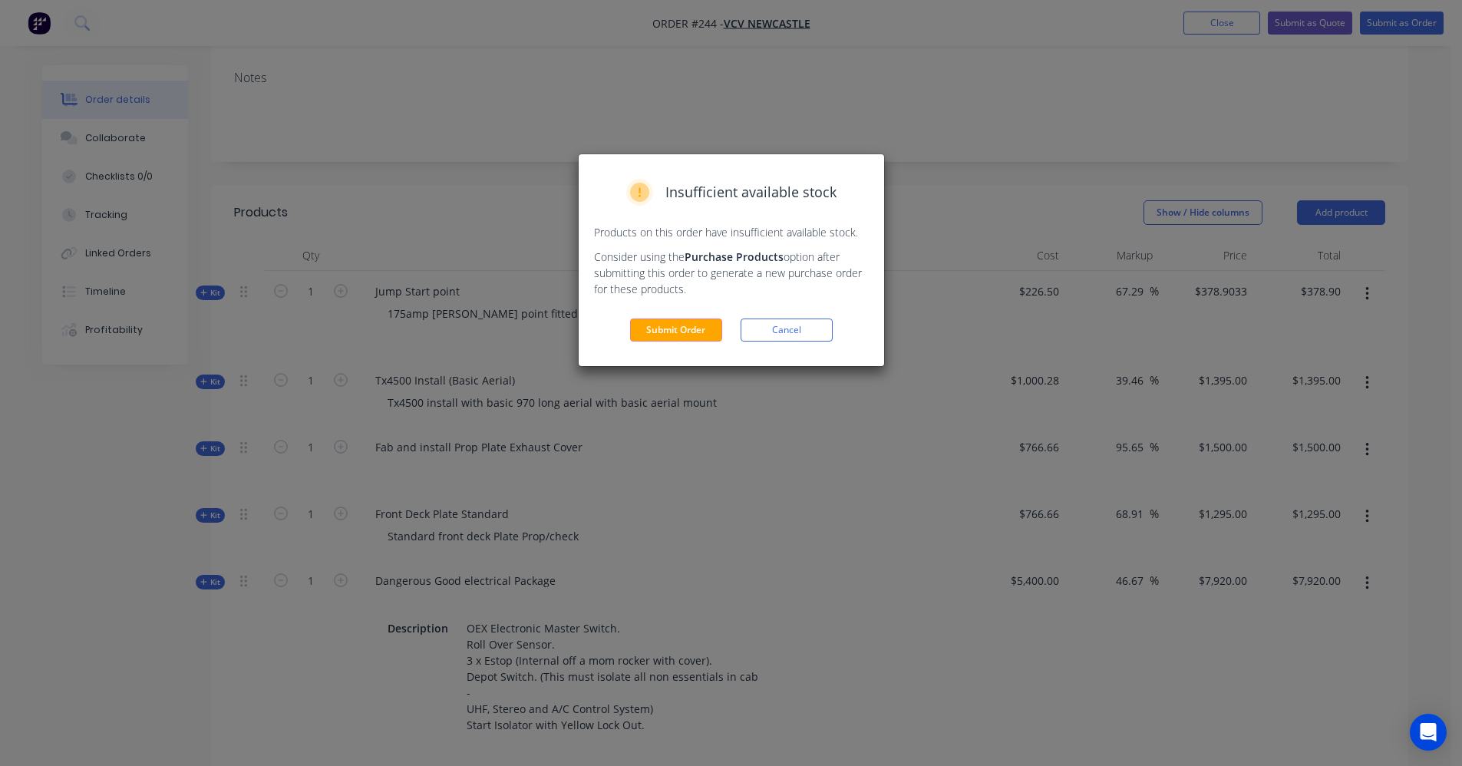
click at [655, 333] on button "Submit Order" at bounding box center [676, 330] width 92 height 23
